Goal: Information Seeking & Learning: Learn about a topic

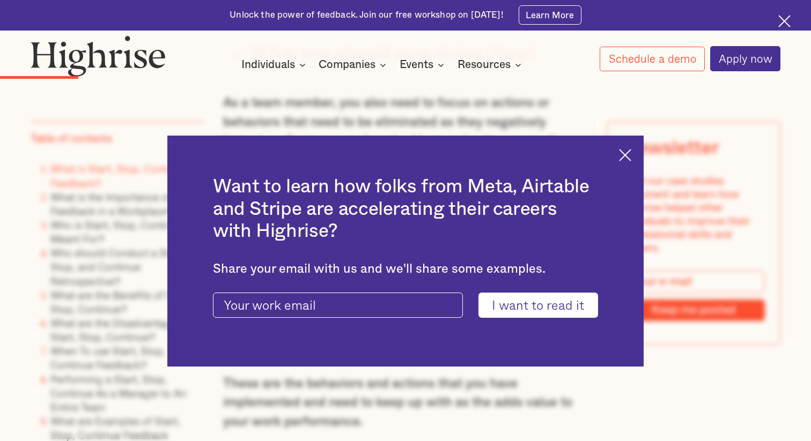
scroll to position [1601, 0]
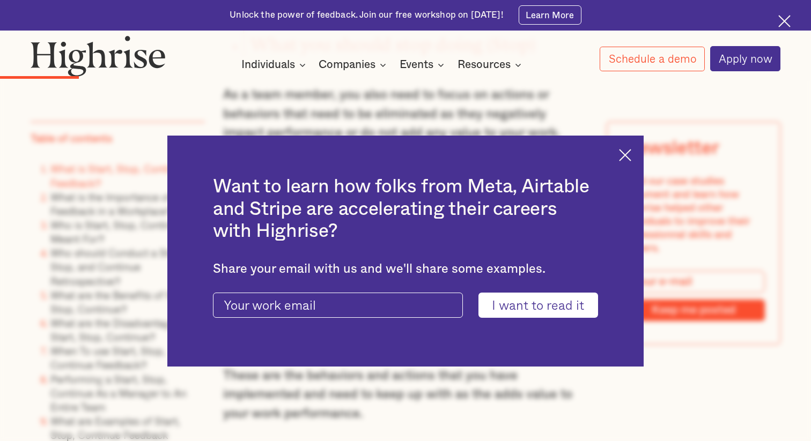
click at [624, 162] on div "Want to learn how folks from Meta, Airtable and Stripe are accelerating their c…" at bounding box center [405, 251] width 476 height 231
click at [623, 152] on img at bounding box center [625, 155] width 12 height 12
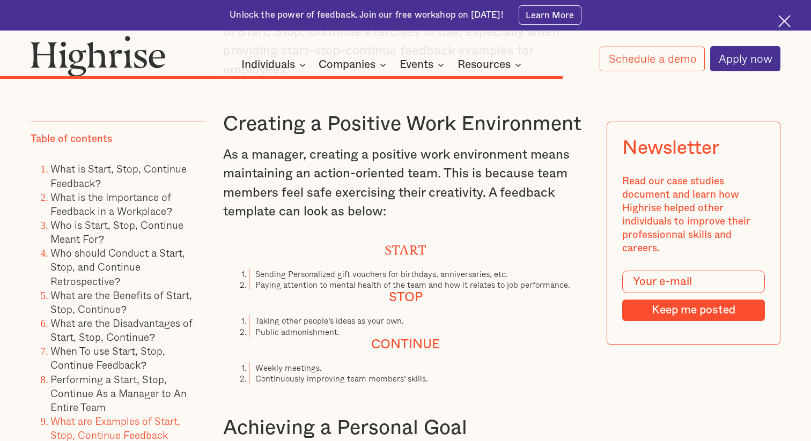
scroll to position [7080, 0]
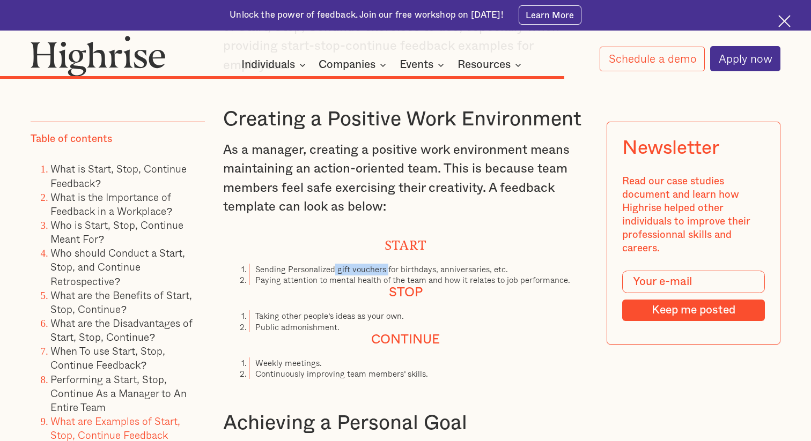
drag, startPoint x: 334, startPoint y: 222, endPoint x: 387, endPoint y: 226, distance: 53.9
click at [388, 264] on li "Sending Personalized gift vouchers for birthdays, anniversaries, etc." at bounding box center [418, 269] width 339 height 11
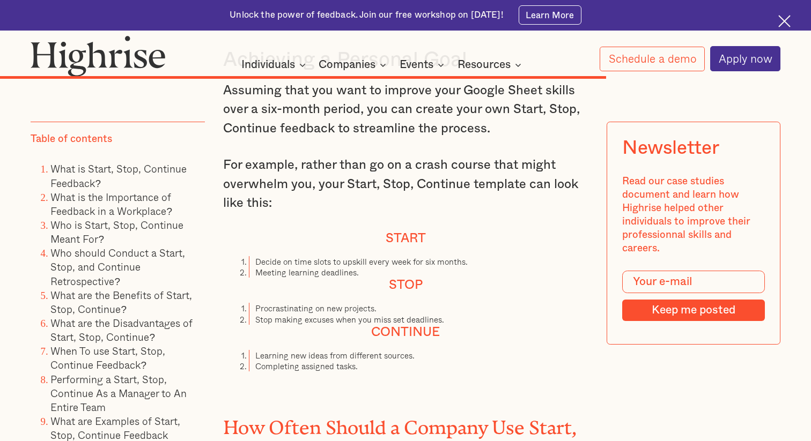
scroll to position [7411, 0]
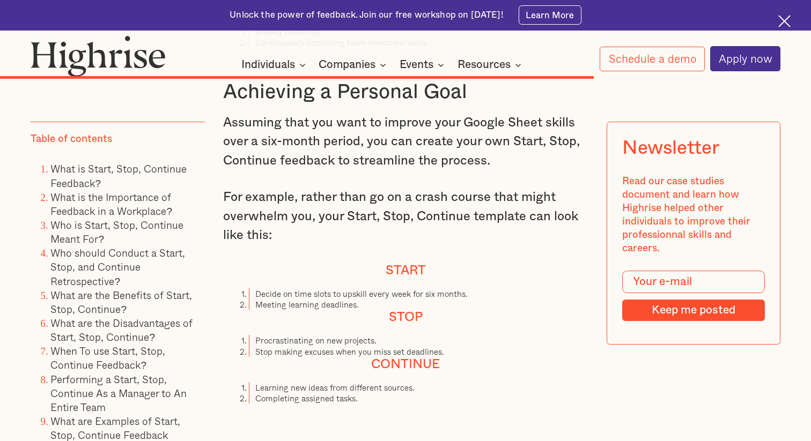
drag, startPoint x: 306, startPoint y: 241, endPoint x: 400, endPoint y: 240, distance: 94.4
click at [419, 289] on li "Decide on time slots to upskill every week for six months." at bounding box center [418, 294] width 339 height 11
drag, startPoint x: 292, startPoint y: 259, endPoint x: 363, endPoint y: 261, distance: 70.8
click at [363, 299] on li "Meeting learning deadlines." at bounding box center [418, 304] width 339 height 11
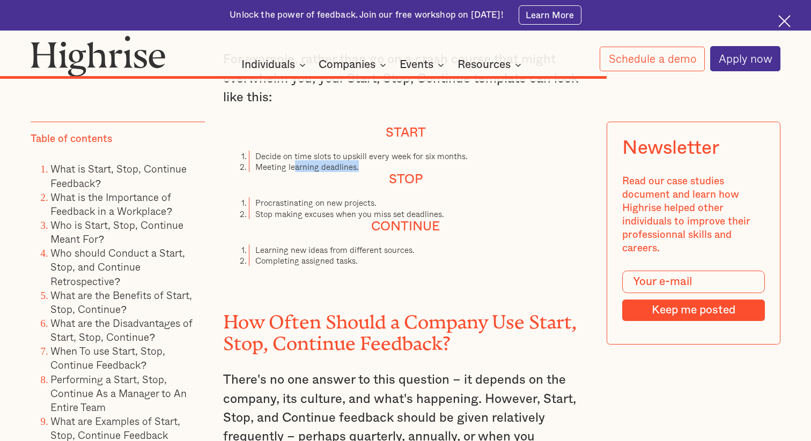
scroll to position [7544, 0]
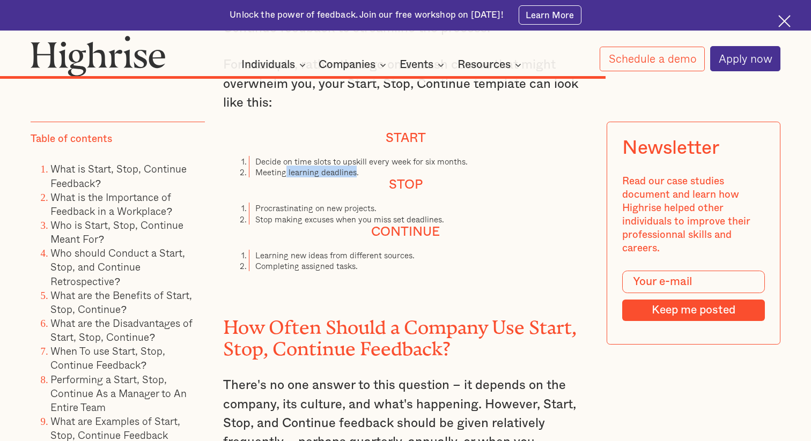
drag, startPoint x: 286, startPoint y: 127, endPoint x: 355, endPoint y: 126, distance: 69.2
click at [355, 167] on li "Meeting learning deadlines." at bounding box center [418, 172] width 339 height 11
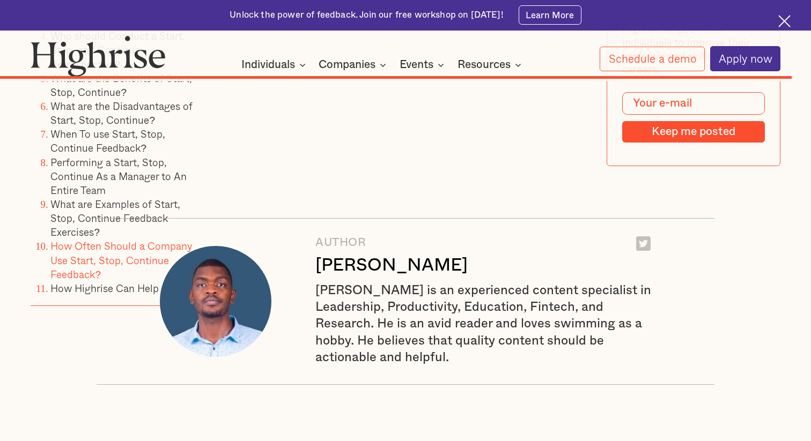
scroll to position [9645, 0]
